Goal: Transaction & Acquisition: Subscribe to service/newsletter

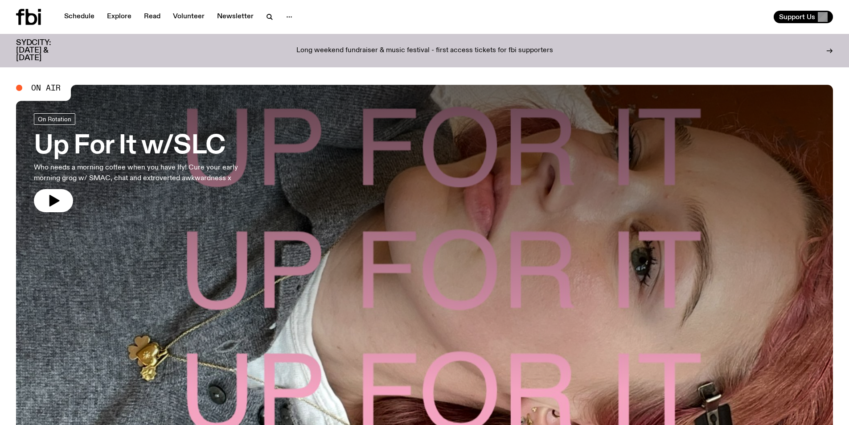
click at [426, 10] on div "Schedule Explore Read Volunteer Newsletter Support Us" at bounding box center [424, 17] width 849 height 34
click at [427, 8] on div "Schedule Explore Read Volunteer Newsletter Support Us" at bounding box center [424, 17] width 849 height 34
click at [488, 16] on div "Support Us" at bounding box center [630, 17] width 405 height 12
click at [491, 10] on div "Schedule Explore Read Volunteer Newsletter Support Us" at bounding box center [424, 17] width 849 height 34
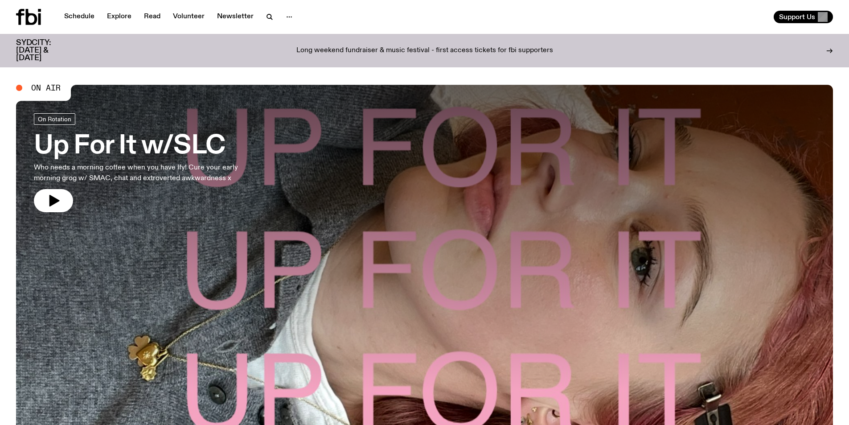
click at [461, 11] on div "Support Us" at bounding box center [630, 17] width 405 height 12
click at [798, 19] on span "Support Us" at bounding box center [797, 17] width 36 height 8
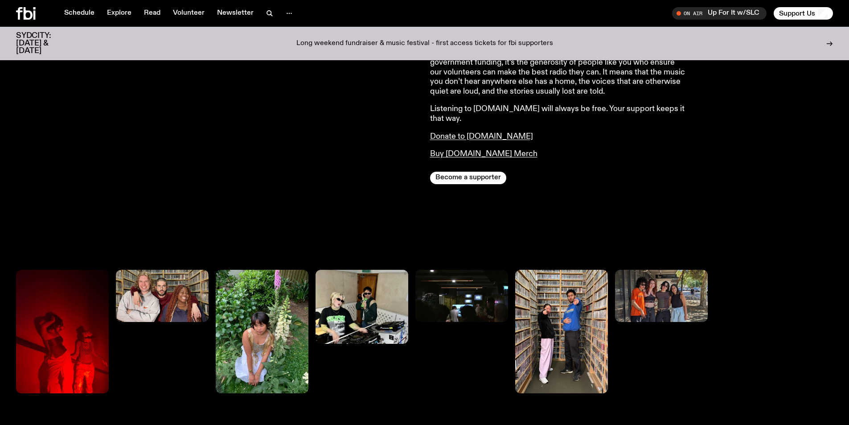
scroll to position [442, 0]
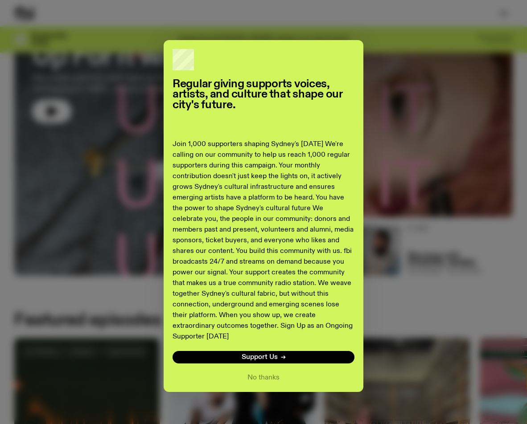
scroll to position [86, 0]
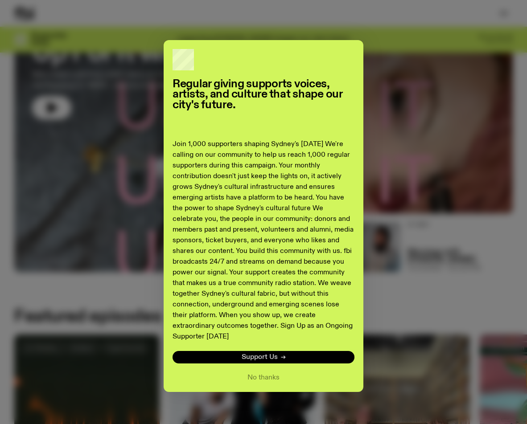
click at [276, 351] on link "Support Us" at bounding box center [264, 357] width 182 height 12
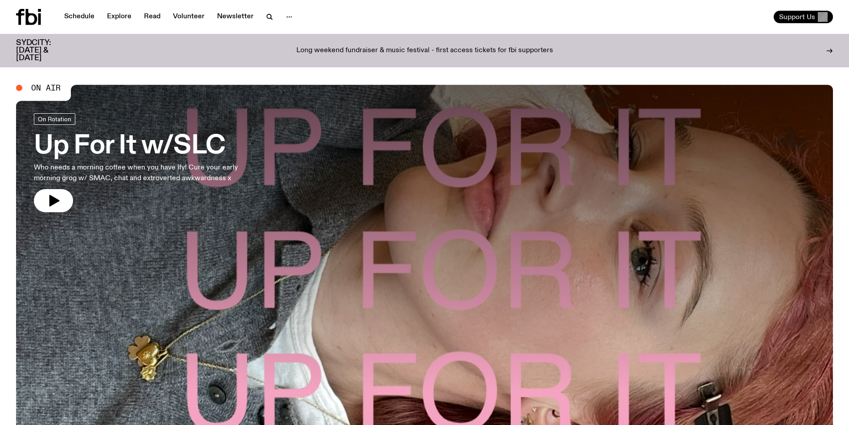
click at [526, 17] on span "Support Us" at bounding box center [797, 17] width 36 height 8
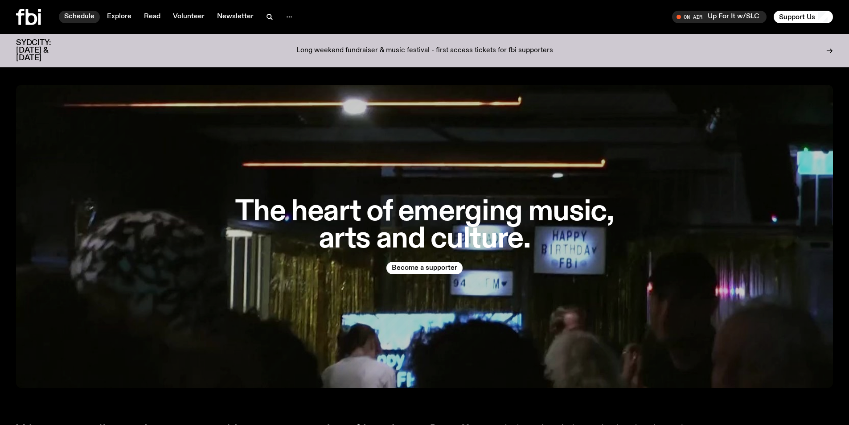
click at [93, 12] on link "Schedule" at bounding box center [79, 17] width 41 height 12
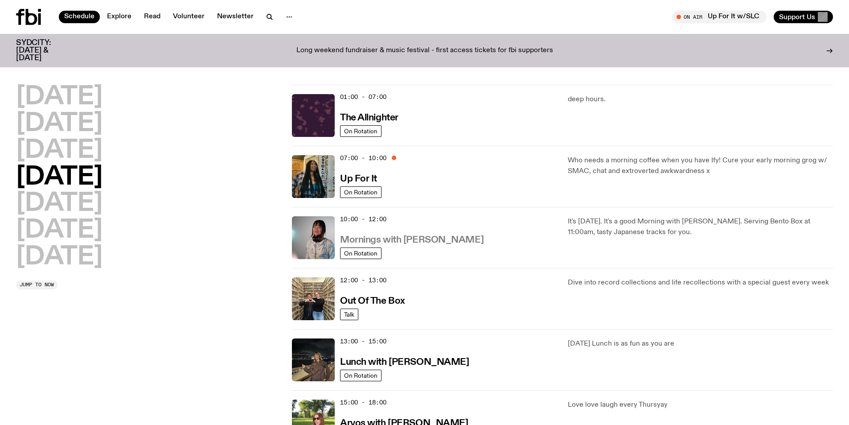
click at [419, 238] on h3 "Mornings with Kana Frazer" at bounding box center [412, 239] width 144 height 9
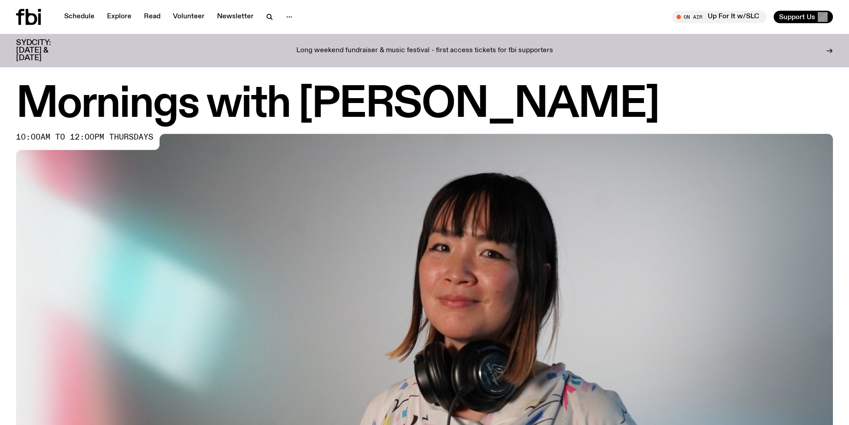
click at [36, 15] on icon at bounding box center [32, 17] width 12 height 16
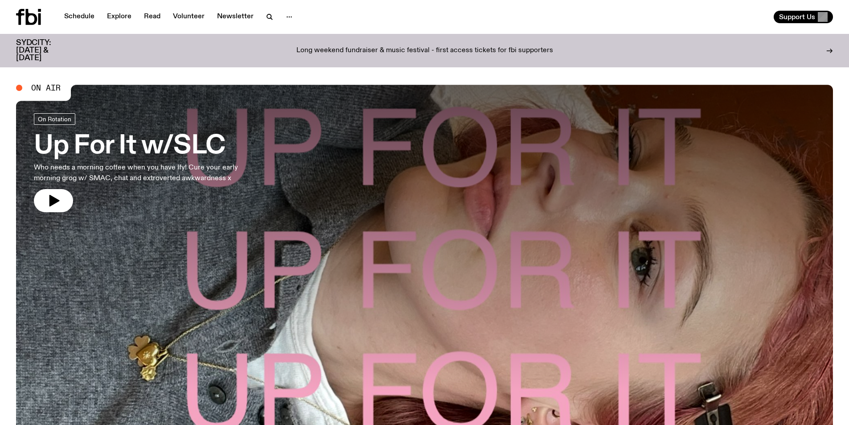
click at [345, 10] on div "Schedule Explore Read Volunteer Newsletter" at bounding box center [218, 17] width 405 height 16
click at [141, 15] on link "Read" at bounding box center [152, 17] width 27 height 12
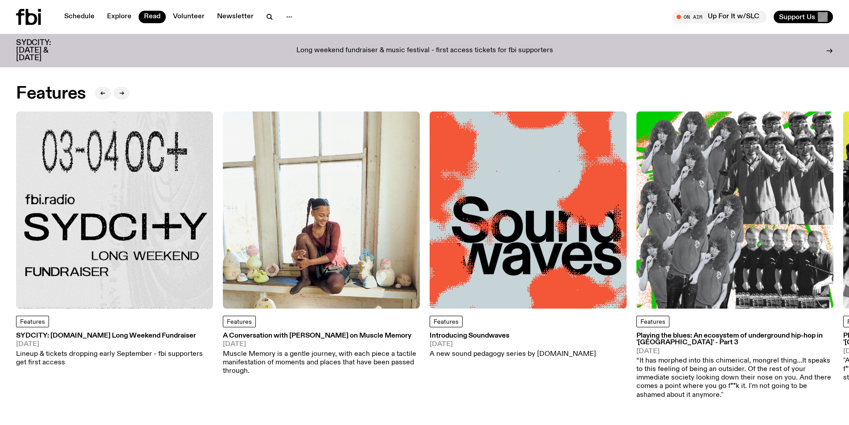
click at [151, 165] on img at bounding box center [114, 209] width 197 height 197
click at [362, 162] on img at bounding box center [321, 209] width 197 height 197
click at [526, 163] on img at bounding box center [528, 209] width 197 height 197
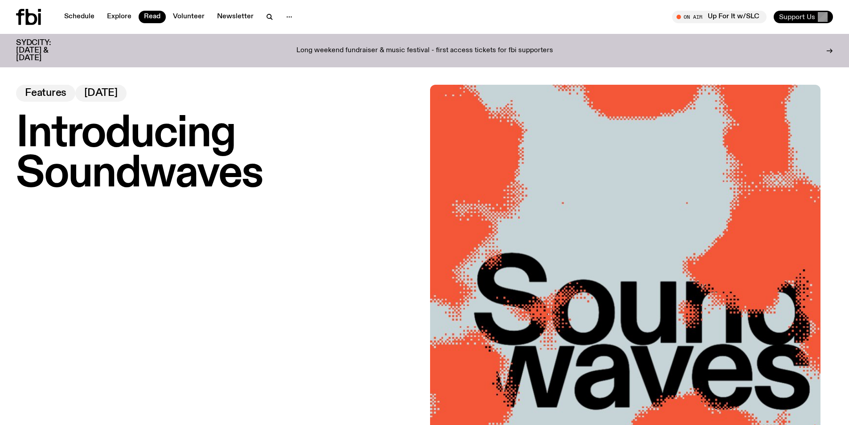
click at [526, 15] on span "Support Us" at bounding box center [797, 17] width 36 height 8
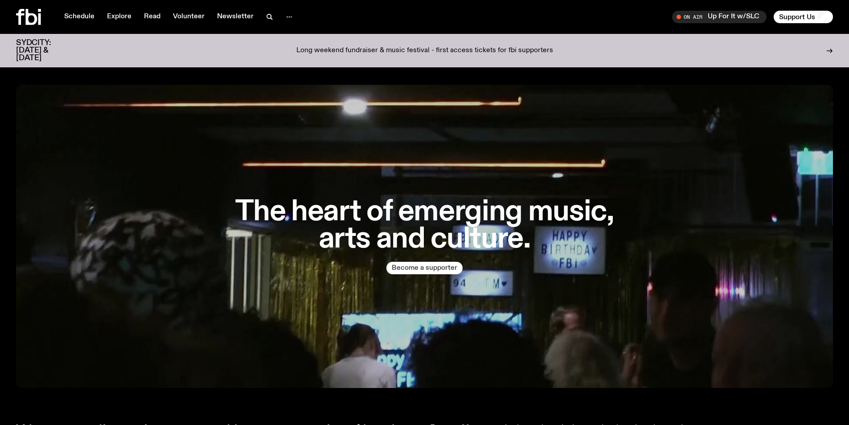
click at [441, 265] on button "Become a supporter" at bounding box center [425, 268] width 76 height 12
click at [427, 21] on div "Schedule Explore Read Volunteer Newsletter On Air Up For It w/SLC Tune in live …" at bounding box center [424, 17] width 849 height 34
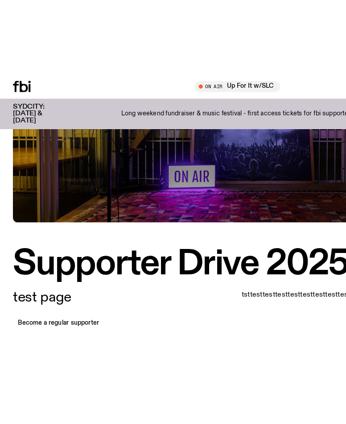
scroll to position [128, 0]
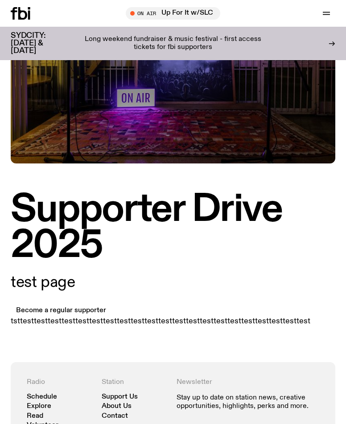
click at [191, 280] on p "test page" at bounding box center [173, 282] width 325 height 15
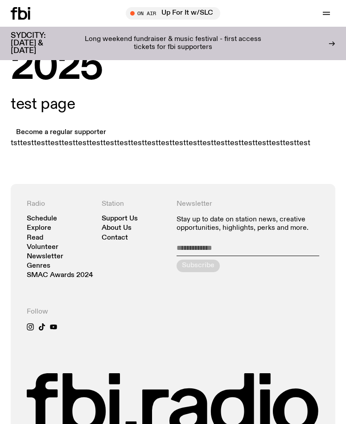
click at [209, 98] on p "test page" at bounding box center [173, 104] width 325 height 15
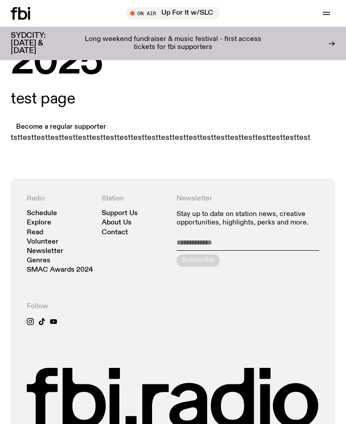
scroll to position [395, 0]
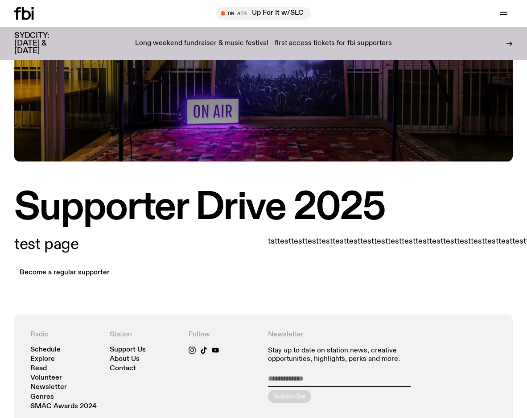
scroll to position [130, 0]
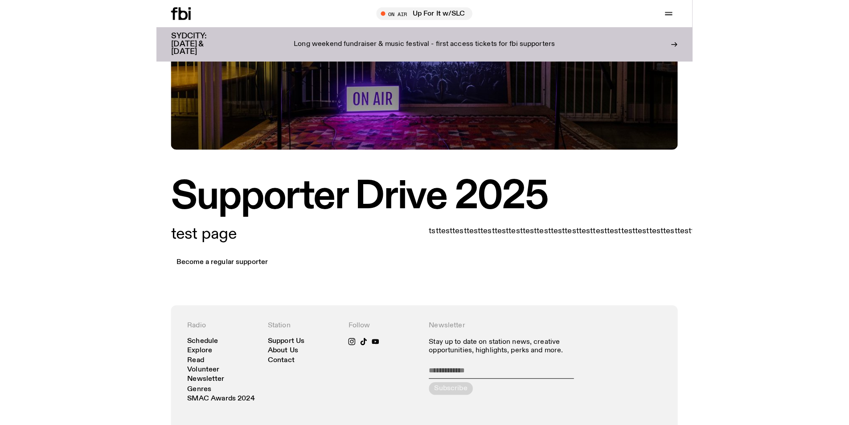
scroll to position [129, 0]
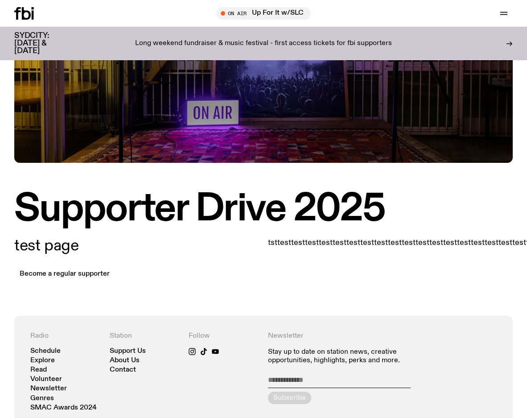
click at [55, 246] on p "test page" at bounding box center [136, 245] width 245 height 15
click at [244, 208] on h1 "Supporter Drive 2025" at bounding box center [263, 209] width 498 height 36
click at [303, 234] on div "test page Become a regular supporter tsttesttesttesttesttesttesttesttesttesttes…" at bounding box center [263, 271] width 527 height 88
click at [304, 238] on p "tsttesttesttesttesttesttesttesttesttesttesttesttesttesttesttesttesttesttesttest…" at bounding box center [390, 243] width 245 height 10
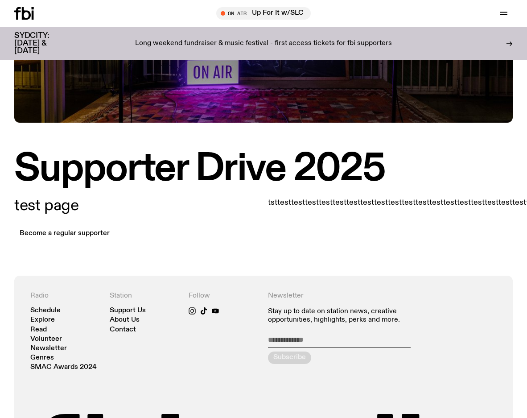
scroll to position [172, 0]
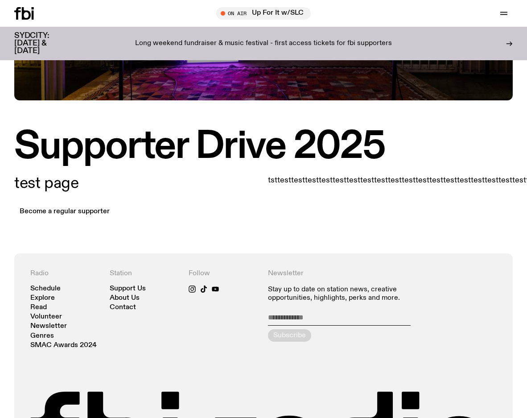
scroll to position [13, 0]
